Goal: Task Accomplishment & Management: Manage account settings

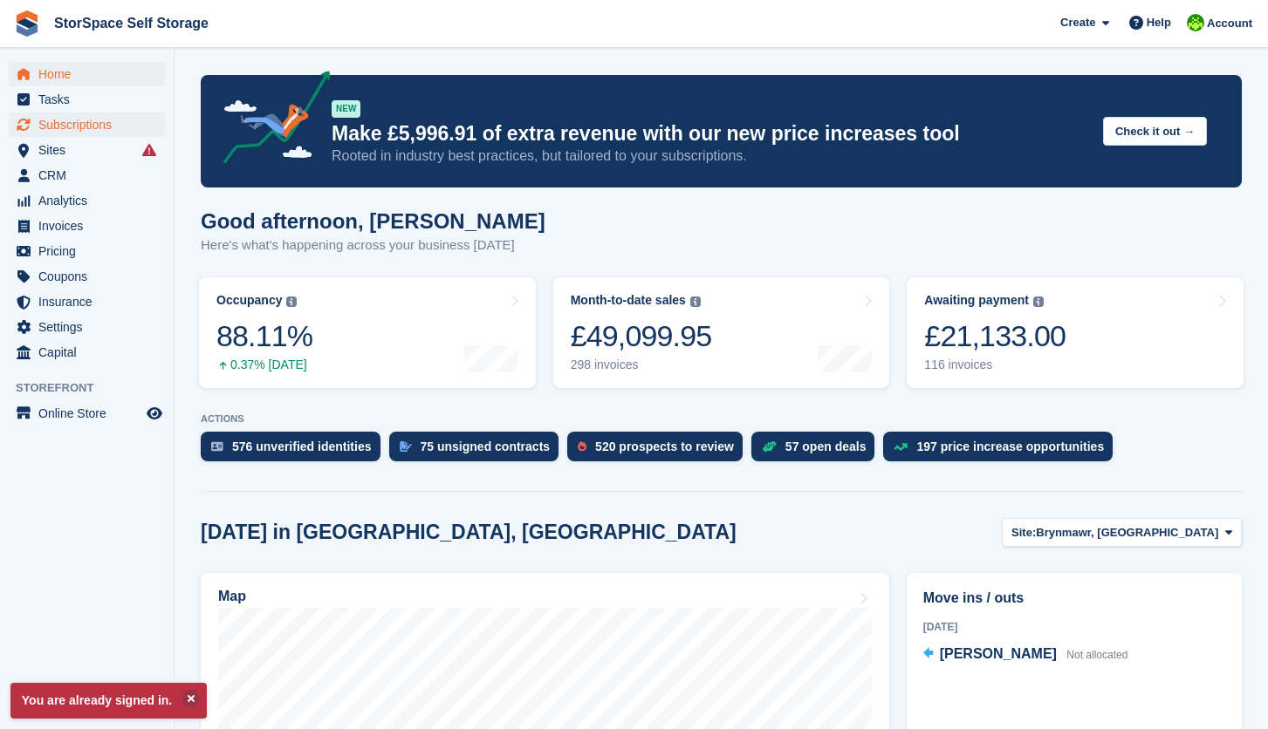
click at [102, 123] on span "Subscriptions" at bounding box center [90, 125] width 105 height 24
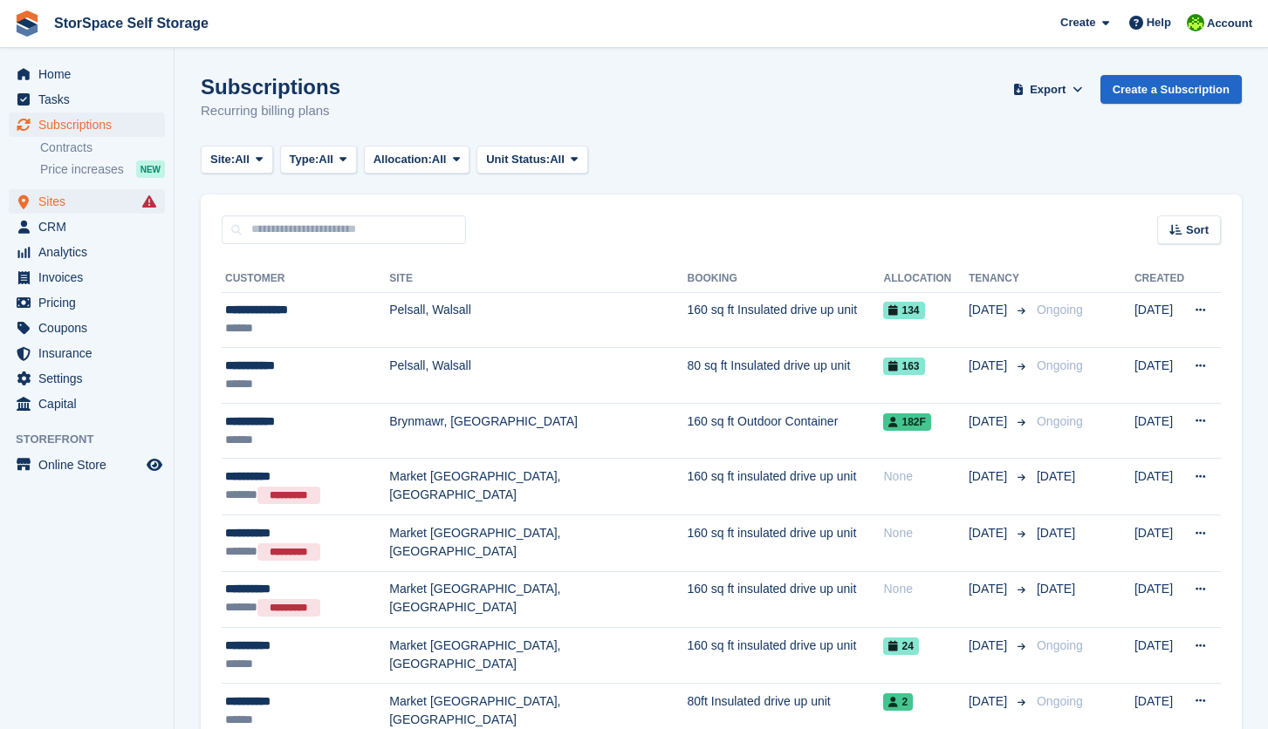
click at [65, 202] on span "Sites" at bounding box center [90, 201] width 105 height 24
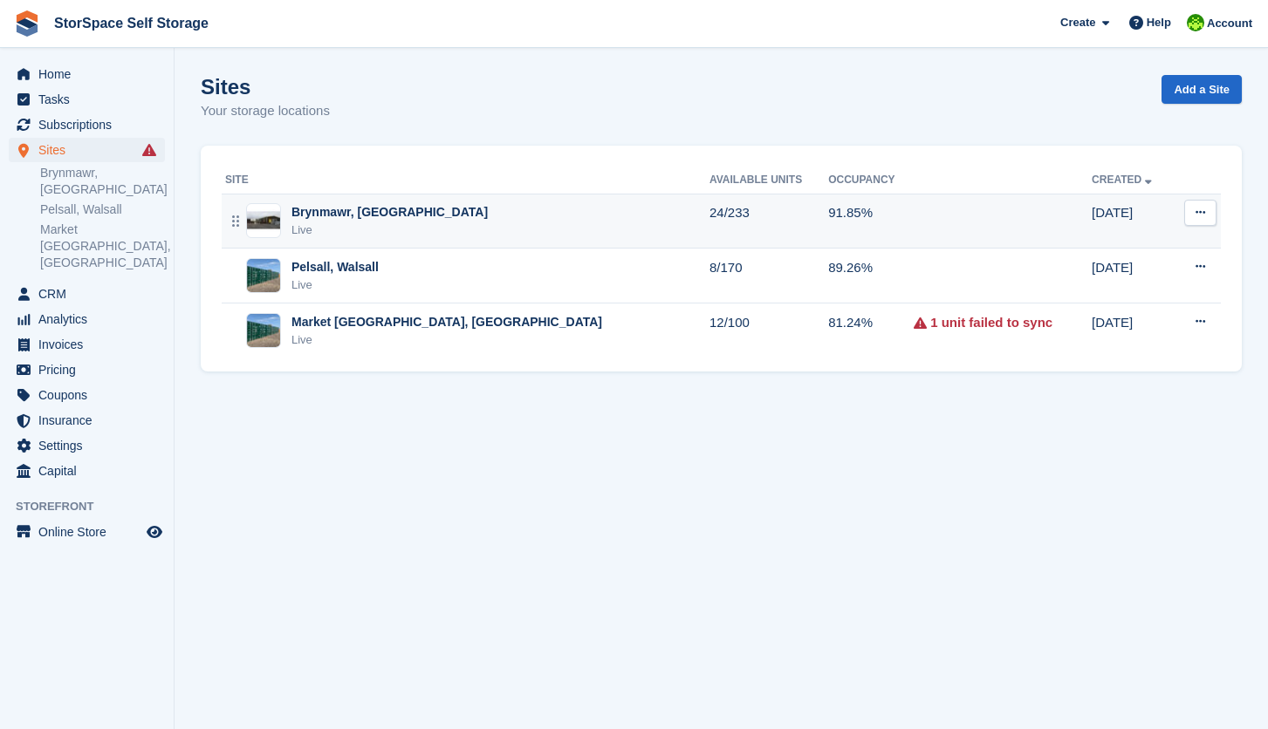
click at [405, 222] on div "Live" at bounding box center [389, 230] width 196 height 17
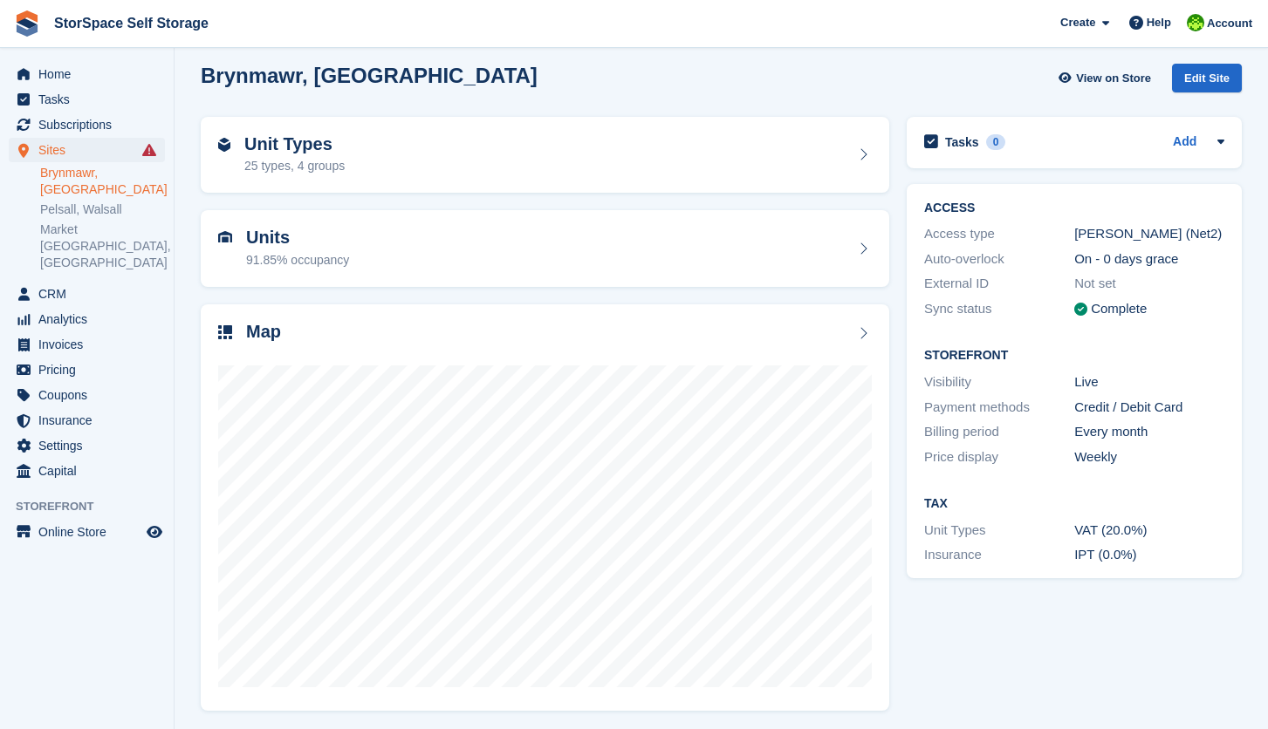
scroll to position [14, 0]
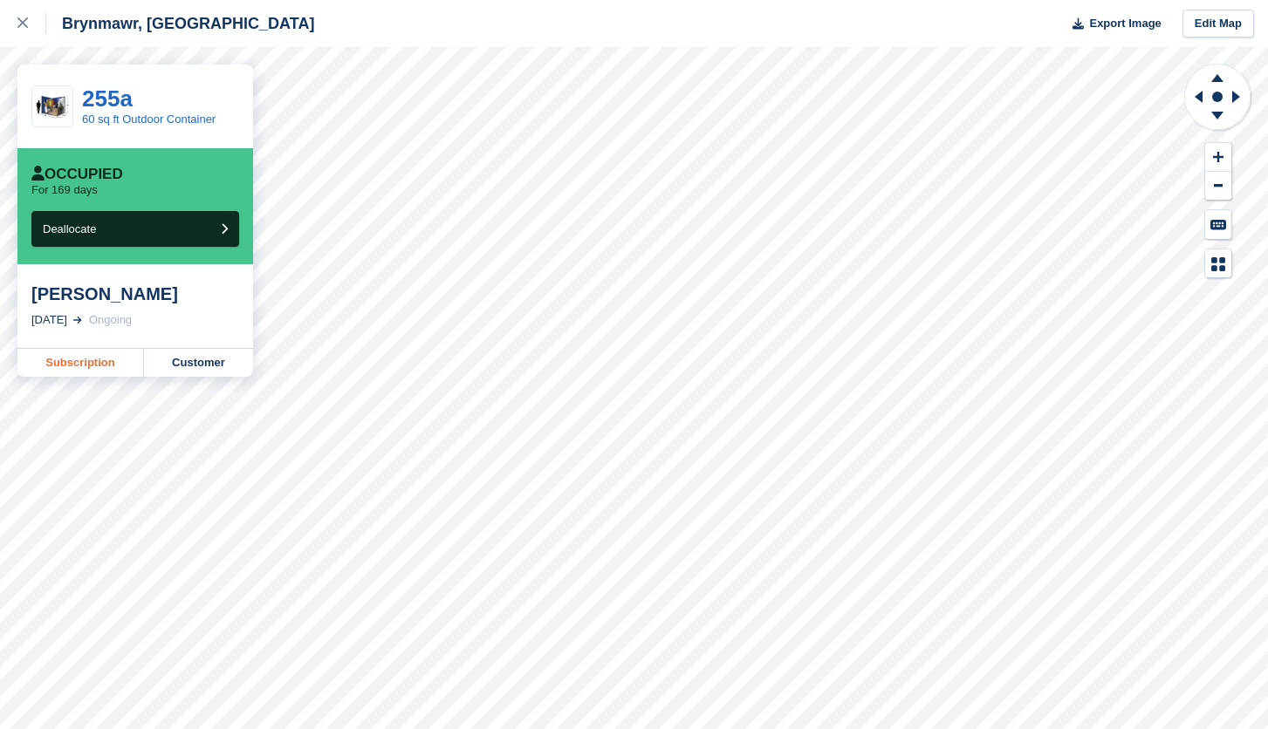
click at [85, 355] on link "Subscription" at bounding box center [80, 363] width 127 height 28
